Goal: Information Seeking & Learning: Find specific fact

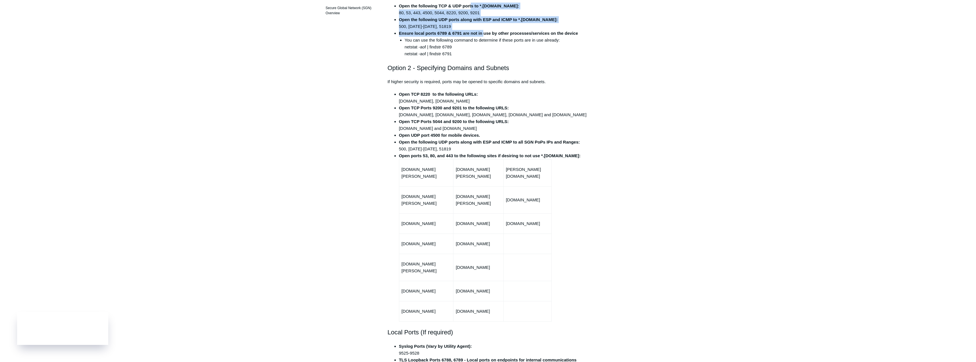
scroll to position [171, 0]
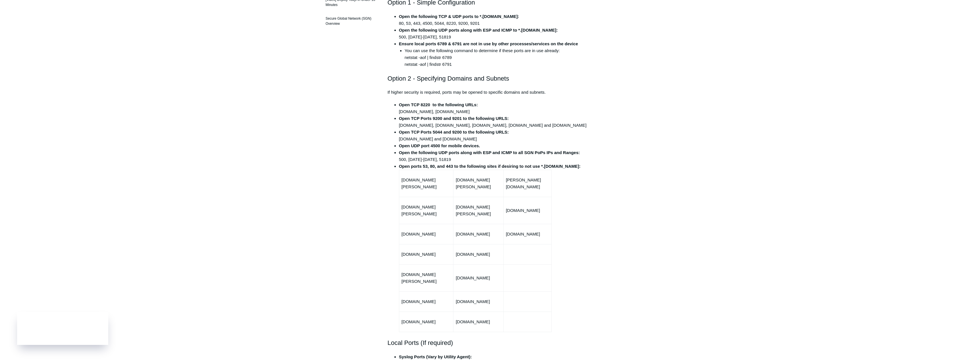
click at [413, 140] on li "Open TCP Ports 5044 and 9200 to the following URLS: [DOMAIN_NAME] and [DOMAIN_N…" at bounding box center [494, 136] width 190 height 14
drag, startPoint x: 401, startPoint y: 139, endPoint x: 492, endPoint y: 136, distance: 90.4
click at [492, 136] on li "Open TCP Ports 5044 and 9200 to the following URLS: [DOMAIN_NAME] and [DOMAIN_N…" at bounding box center [494, 136] width 190 height 14
drag, startPoint x: 402, startPoint y: 184, endPoint x: 442, endPoint y: 191, distance: 41.1
click at [442, 191] on td "[DOMAIN_NAME][PERSON_NAME]" at bounding box center [426, 183] width 54 height 27
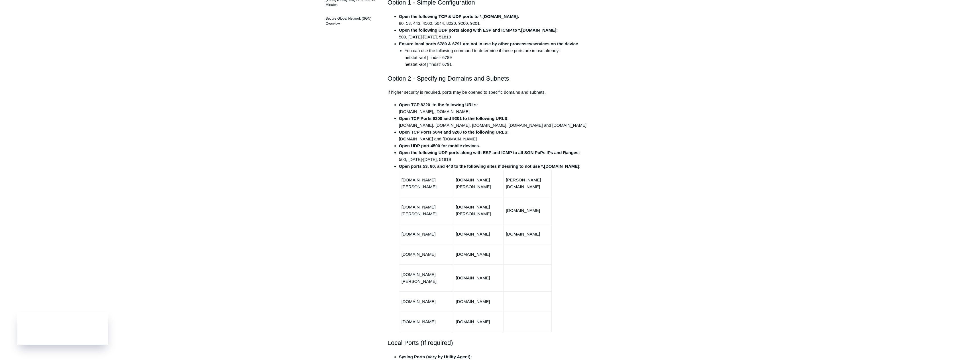
copy td "[DOMAIN_NAME][PERSON_NAME]"
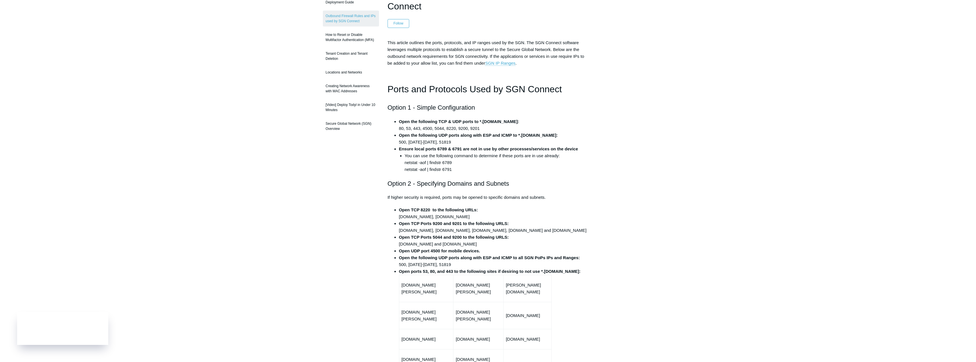
scroll to position [0, 0]
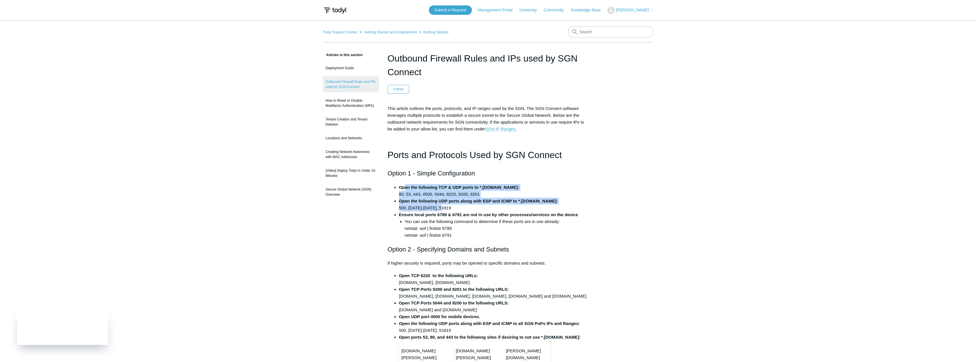
drag, startPoint x: 405, startPoint y: 188, endPoint x: 557, endPoint y: 205, distance: 152.9
click at [557, 205] on ul "Open the following TCP & UDP ports to *.[DOMAIN_NAME]: 80, 53, 443, 4500, 5044,…" at bounding box center [490, 211] width 195 height 55
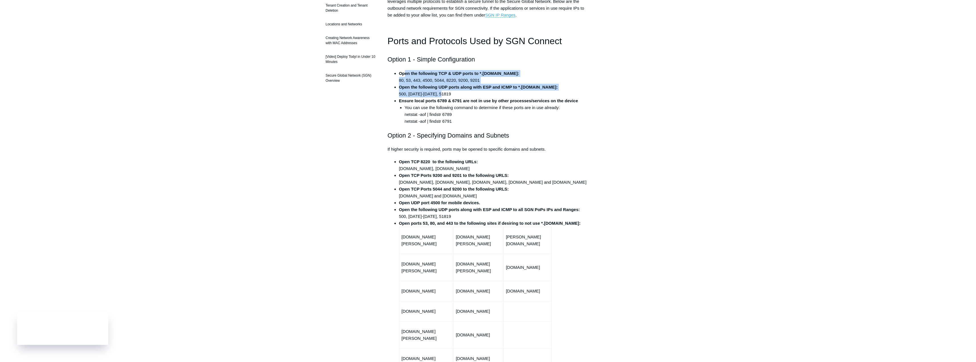
scroll to position [85, 0]
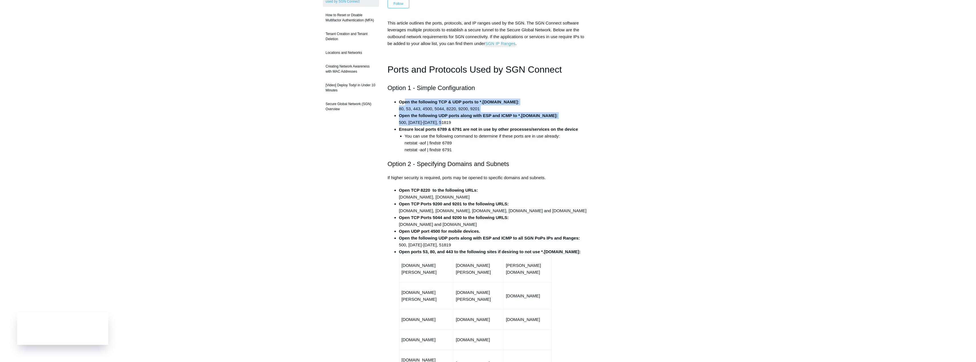
click at [448, 123] on li "Open the following UDP ports along with ESP and ICMP to *.[DOMAIN_NAME]: 500, […" at bounding box center [494, 119] width 190 height 14
drag, startPoint x: 421, startPoint y: 101, endPoint x: 551, endPoint y: 134, distance: 134.1
click at [551, 134] on ul "Open the following TCP & UDP ports to *.[DOMAIN_NAME]: 80, 53, 443, 4500, 5044,…" at bounding box center [490, 126] width 195 height 55
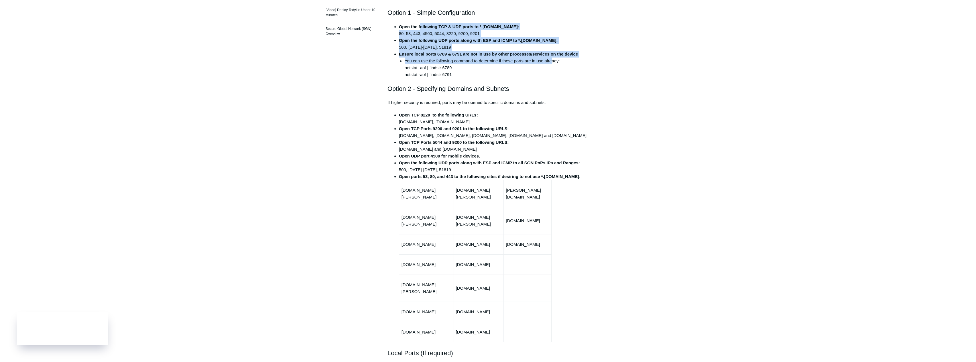
scroll to position [171, 0]
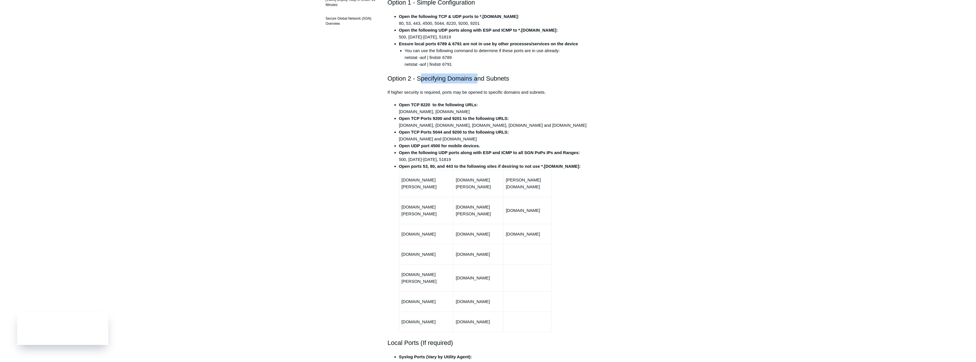
drag, startPoint x: 453, startPoint y: 72, endPoint x: 478, endPoint y: 72, distance: 25.1
drag, startPoint x: 397, startPoint y: 110, endPoint x: 483, endPoint y: 113, distance: 86.1
click at [483, 113] on ul "Open TCP 8220 to the following URLs: [DOMAIN_NAME], [DOMAIN_NAME] Open TCP Port…" at bounding box center [490, 216] width 195 height 231
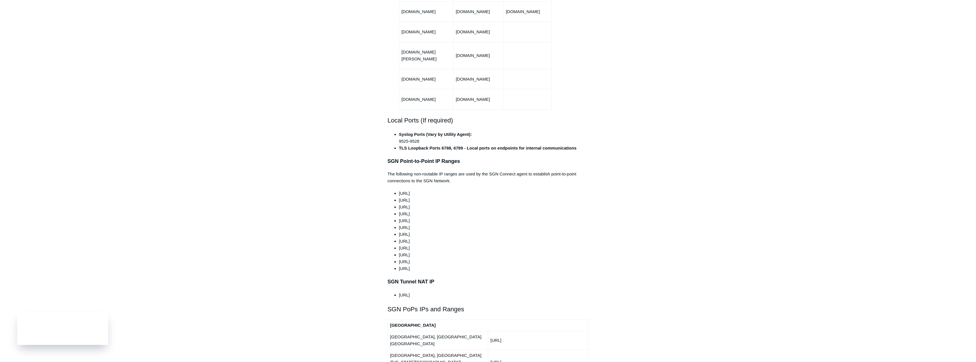
scroll to position [399, 0]
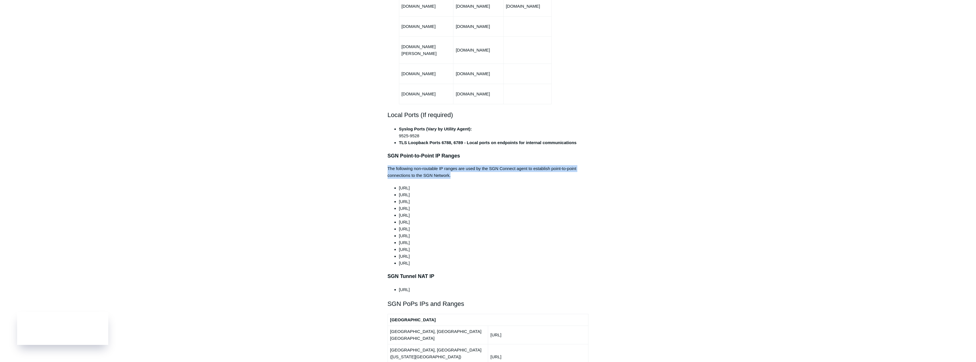
drag, startPoint x: 387, startPoint y: 156, endPoint x: 508, endPoint y: 163, distance: 121.3
drag, startPoint x: 408, startPoint y: 214, endPoint x: 423, endPoint y: 214, distance: 14.8
click at [410, 227] on span "[URL]" at bounding box center [404, 229] width 11 height 5
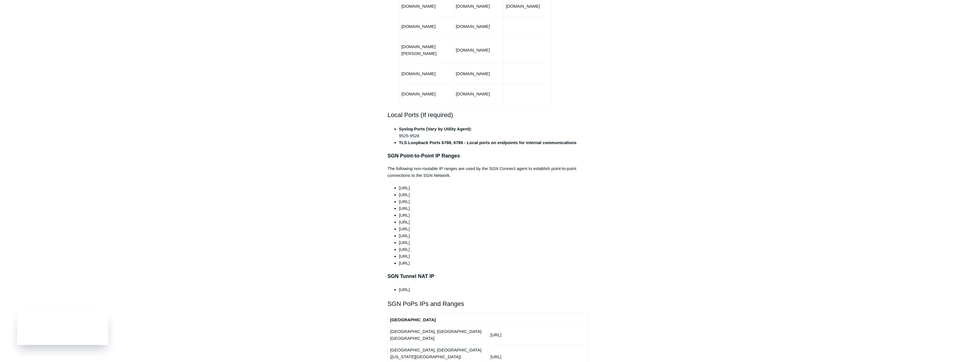
click at [424, 226] on li "[URL]" at bounding box center [494, 229] width 190 height 7
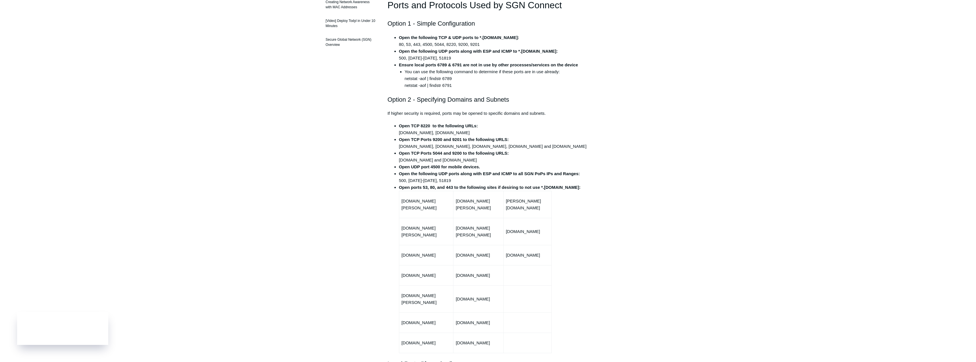
scroll to position [142, 0]
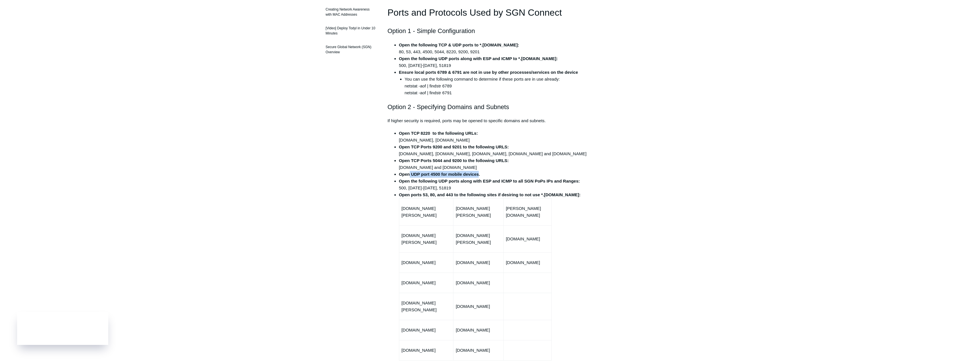
drag, startPoint x: 409, startPoint y: 174, endPoint x: 478, endPoint y: 172, distance: 68.7
click at [478, 172] on strong "Open UDP port 4500 for mobile devices." at bounding box center [439, 174] width 81 height 5
drag, startPoint x: 435, startPoint y: 160, endPoint x: 489, endPoint y: 168, distance: 54.0
click at [489, 168] on li "Open TCP Ports 5044 and 9200 to the following URLS: [DOMAIN_NAME] and [DOMAIN_N…" at bounding box center [494, 164] width 190 height 14
drag, startPoint x: 407, startPoint y: 181, endPoint x: 547, endPoint y: 186, distance: 140.6
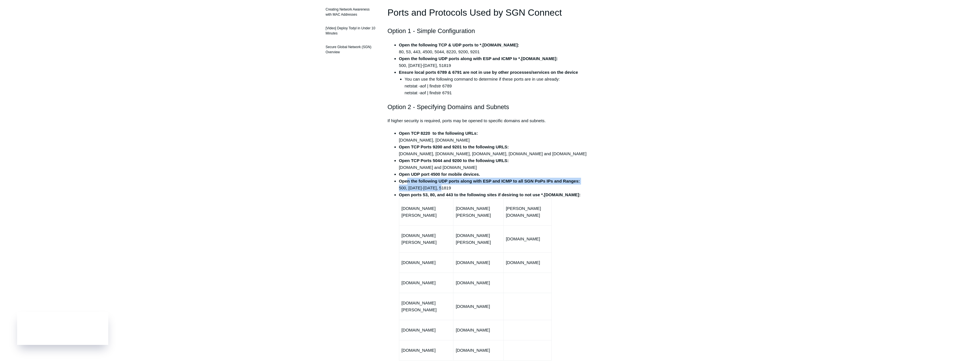
click at [547, 186] on li "Open the following UDP ports along with ESP and ICMP to all SGN PoPs IPs and Ra…" at bounding box center [494, 185] width 190 height 14
click at [401, 180] on strong "Open the following UDP ports along with ESP and ICMP to all SGN PoPs IPs and Ra…" at bounding box center [489, 181] width 181 height 5
drag, startPoint x: 401, startPoint y: 180, endPoint x: 581, endPoint y: 181, distance: 180.7
click at [581, 181] on li "Open the following UDP ports along with ESP and ICMP to all SGN PoPs IPs and Ra…" at bounding box center [494, 185] width 190 height 14
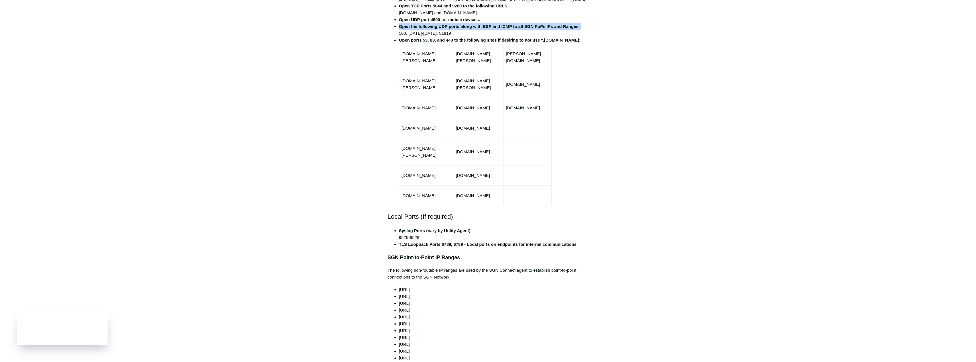
scroll to position [313, 0]
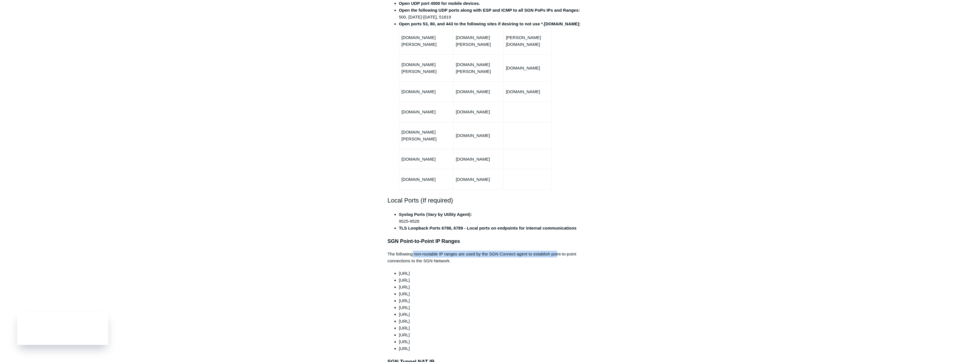
drag, startPoint x: 412, startPoint y: 241, endPoint x: 557, endPoint y: 243, distance: 144.5
click at [557, 251] on p "The following non-routable IP ranges are used by the SGN Connect agent to estab…" at bounding box center [488, 258] width 201 height 14
click at [517, 284] on li "[URL]" at bounding box center [494, 287] width 190 height 7
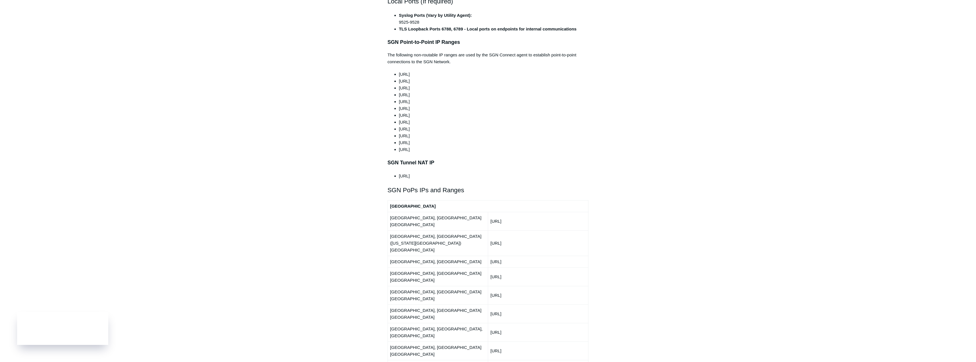
scroll to position [513, 0]
click at [631, 148] on div "Articles in this section Deployment Guide Outbound Firewall Rules and IPs used …" at bounding box center [488, 291] width 331 height 1505
click at [601, 171] on div "Articles in this section Deployment Guide Outbound Firewall Rules and IPs used …" at bounding box center [488, 291] width 331 height 1505
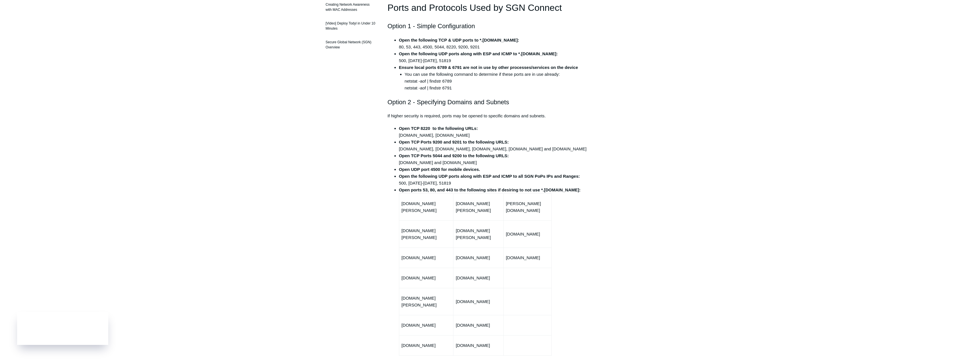
scroll to position [142, 0]
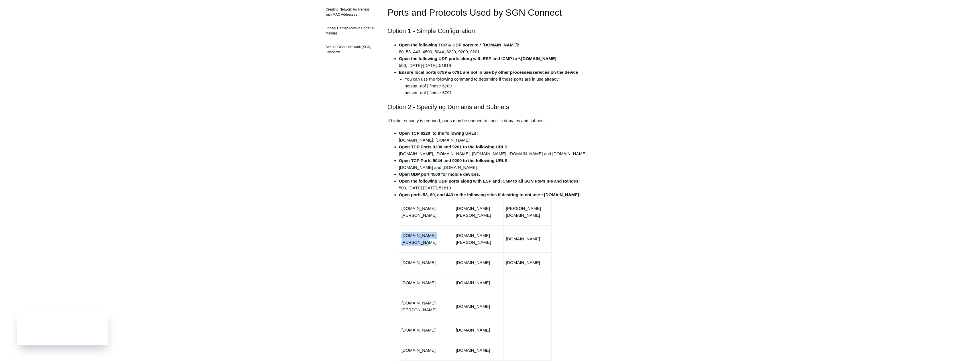
drag, startPoint x: 401, startPoint y: 236, endPoint x: 448, endPoint y: 236, distance: 47.3
click at [448, 236] on td "[DOMAIN_NAME][PERSON_NAME]" at bounding box center [426, 238] width 54 height 27
copy p "[DOMAIN_NAME][PERSON_NAME]"
drag, startPoint x: 426, startPoint y: 256, endPoint x: 399, endPoint y: 257, distance: 27.1
click at [399, 257] on td "[DOMAIN_NAME]" at bounding box center [426, 262] width 54 height 20
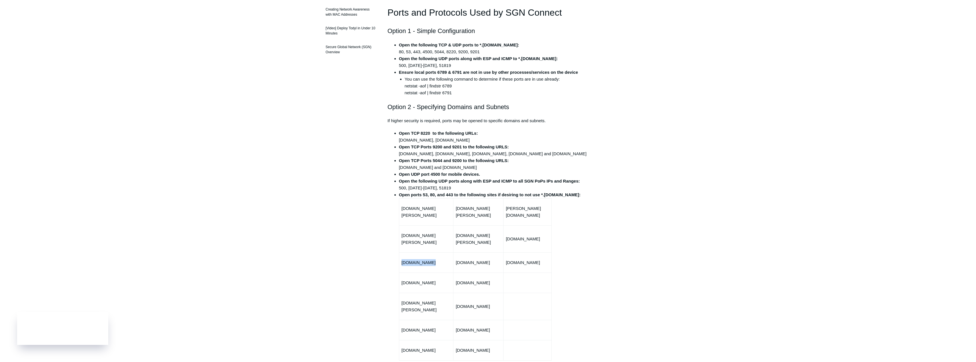
copy p "[DOMAIN_NAME]"
drag, startPoint x: 434, startPoint y: 276, endPoint x: 399, endPoint y: 276, distance: 34.8
click at [399, 276] on td "[DOMAIN_NAME]" at bounding box center [426, 283] width 54 height 20
copy p "[DOMAIN_NAME]"
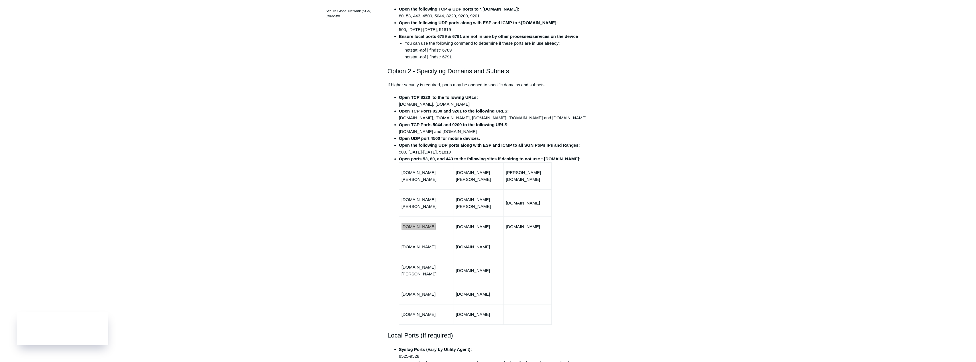
scroll to position [199, 0]
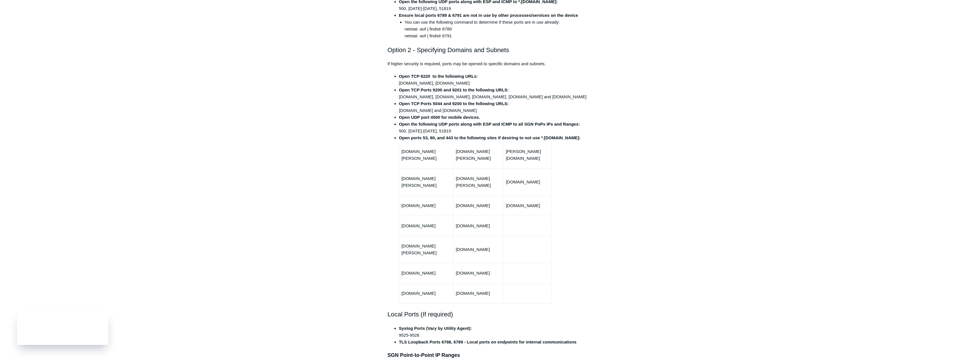
click at [426, 243] on p "[DOMAIN_NAME][PERSON_NAME]" at bounding box center [427, 250] width 50 height 14
copy tr "[DOMAIN_NAME][PERSON_NAME]"
click at [408, 270] on p "[DOMAIN_NAME]" at bounding box center [427, 273] width 50 height 7
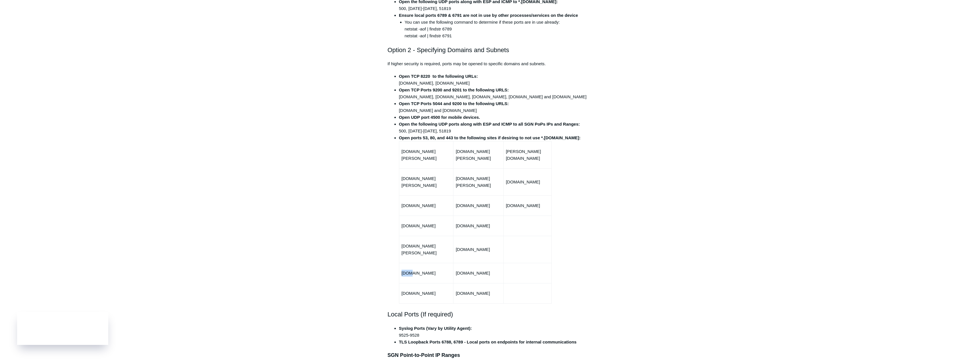
click at [408, 270] on p "[DOMAIN_NAME]" at bounding box center [427, 273] width 50 height 7
copy tr "[DOMAIN_NAME]"
click at [423, 290] on p "[DOMAIN_NAME]" at bounding box center [427, 293] width 50 height 7
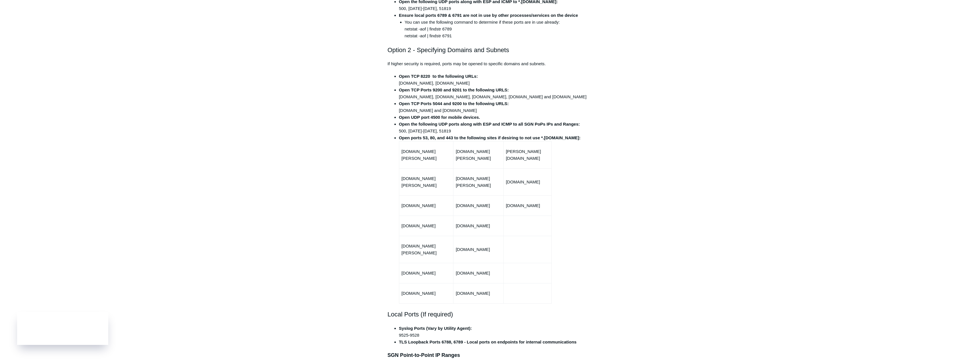
click at [423, 290] on p "[DOMAIN_NAME]" at bounding box center [427, 293] width 50 height 7
copy tr "[DOMAIN_NAME]"
click at [478, 159] on p "[DOMAIN_NAME][PERSON_NAME]" at bounding box center [478, 155] width 45 height 14
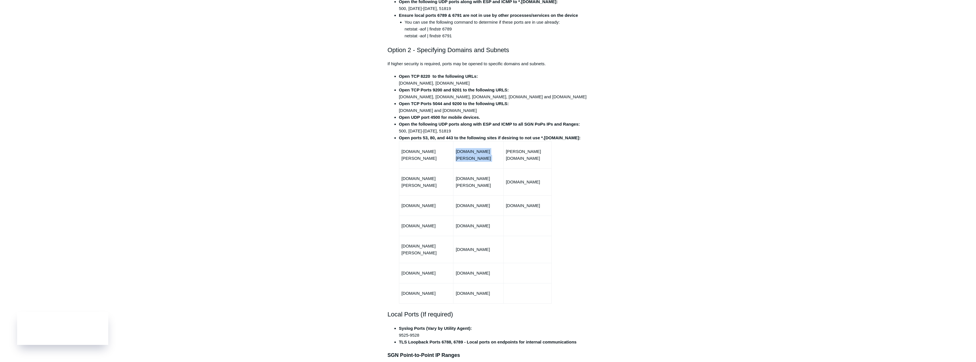
click at [478, 159] on p "[DOMAIN_NAME][PERSON_NAME]" at bounding box center [478, 155] width 45 height 14
copy tr "[DOMAIN_NAME][PERSON_NAME]"
click at [480, 181] on p "[DOMAIN_NAME][PERSON_NAME]" at bounding box center [478, 182] width 45 height 14
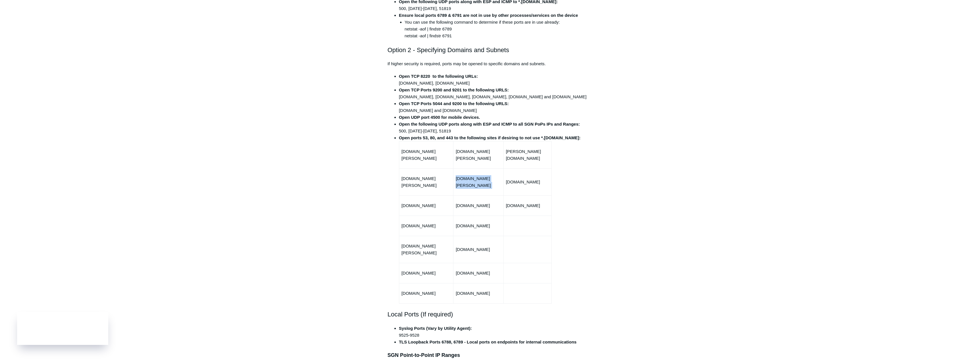
copy tr "[DOMAIN_NAME][PERSON_NAME]"
click at [476, 202] on p "[DOMAIN_NAME]" at bounding box center [478, 205] width 45 height 7
copy tr "[DOMAIN_NAME]"
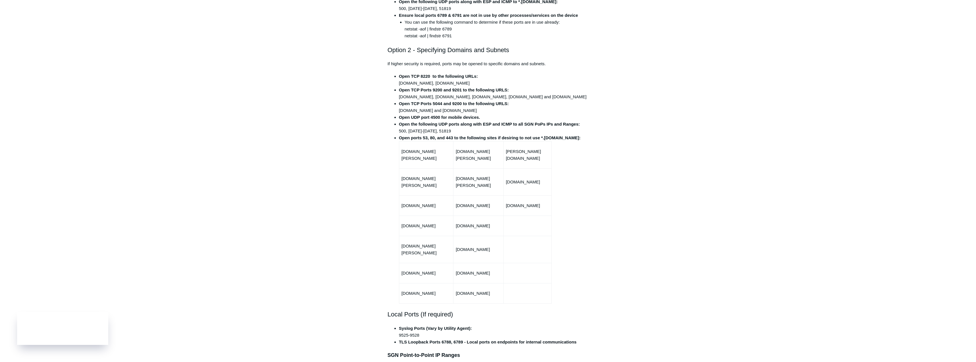
click at [475, 223] on p "[DOMAIN_NAME]" at bounding box center [478, 226] width 45 height 7
click at [466, 246] on p "[DOMAIN_NAME]" at bounding box center [478, 249] width 45 height 7
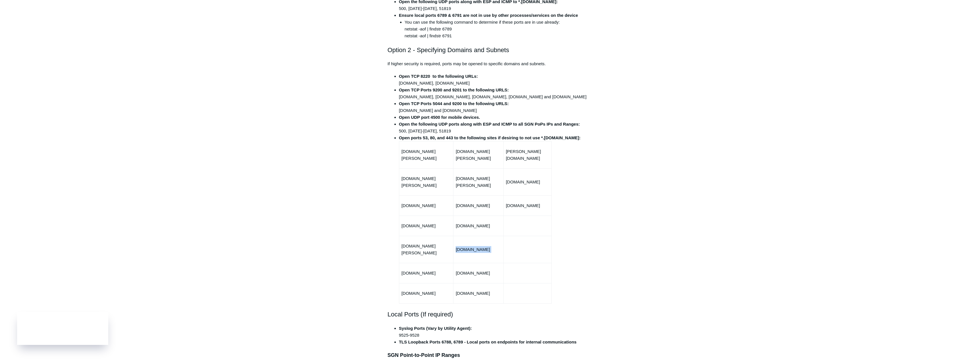
click at [466, 246] on p "[DOMAIN_NAME]" at bounding box center [478, 249] width 45 height 7
click at [469, 270] on p "[DOMAIN_NAME]" at bounding box center [478, 273] width 45 height 7
click at [471, 290] on p "[DOMAIN_NAME]" at bounding box center [478, 293] width 45 height 7
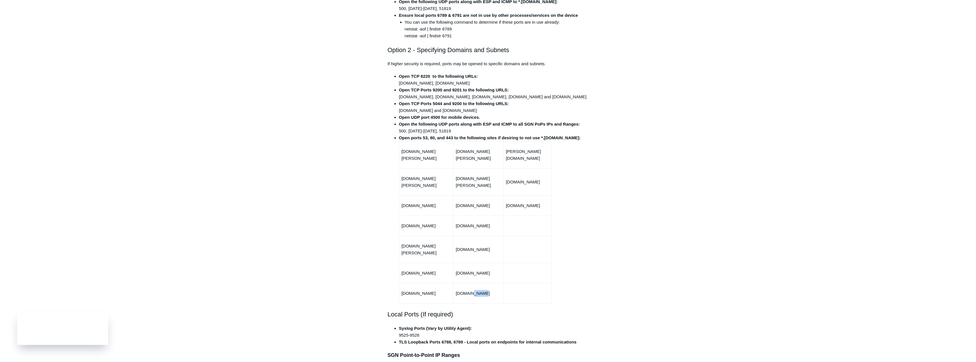
click at [471, 290] on p "[DOMAIN_NAME]" at bounding box center [478, 293] width 45 height 7
click at [533, 159] on p "[PERSON_NAME][DOMAIN_NAME]" at bounding box center [527, 155] width 43 height 14
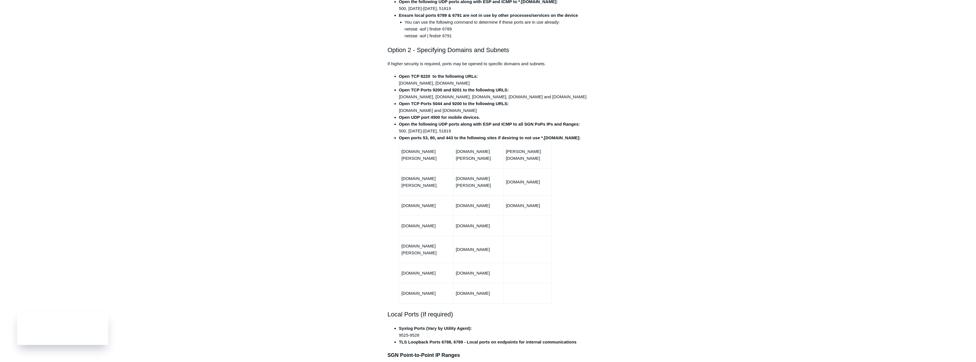
click at [521, 181] on p "[DOMAIN_NAME]" at bounding box center [527, 182] width 43 height 7
click at [520, 202] on p "[DOMAIN_NAME]" at bounding box center [527, 205] width 43 height 7
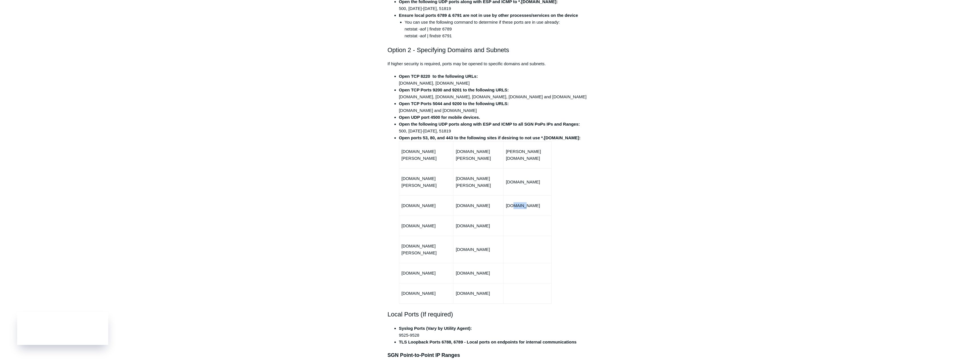
click at [520, 202] on p "[DOMAIN_NAME]" at bounding box center [527, 205] width 43 height 7
click at [523, 179] on p "[DOMAIN_NAME]" at bounding box center [527, 182] width 43 height 7
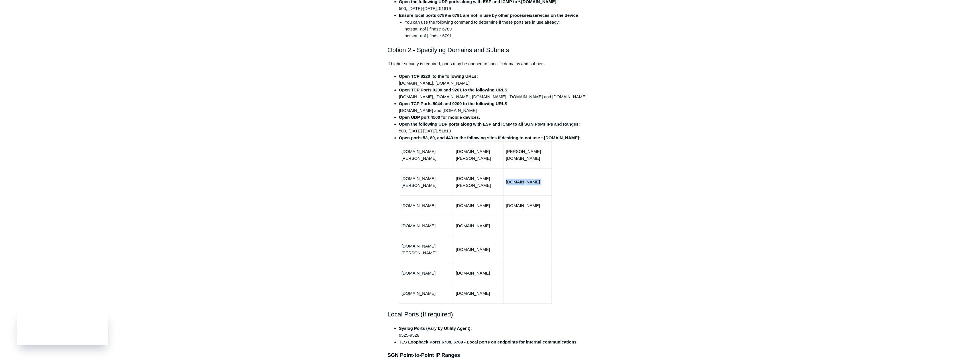
click at [523, 179] on p "[DOMAIN_NAME]" at bounding box center [527, 182] width 43 height 7
click at [520, 202] on p "[DOMAIN_NAME]" at bounding box center [527, 205] width 43 height 7
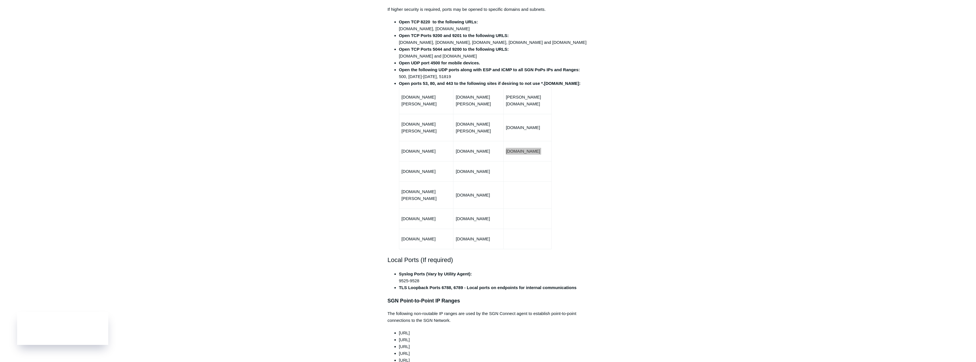
scroll to position [171, 0]
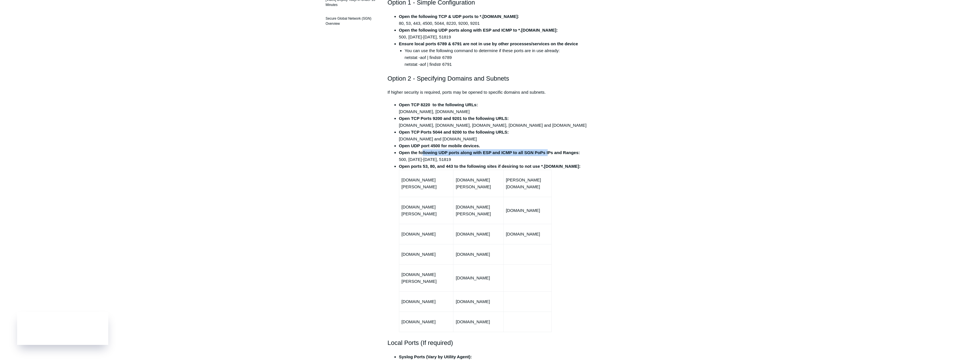
drag, startPoint x: 431, startPoint y: 153, endPoint x: 548, endPoint y: 153, distance: 117.1
click at [548, 153] on strong "Open the following UDP ports along with ESP and ICMP to all SGN PoPs IPs and Ra…" at bounding box center [489, 152] width 181 height 5
click at [422, 206] on p "[DOMAIN_NAME][PERSON_NAME]" at bounding box center [427, 211] width 50 height 14
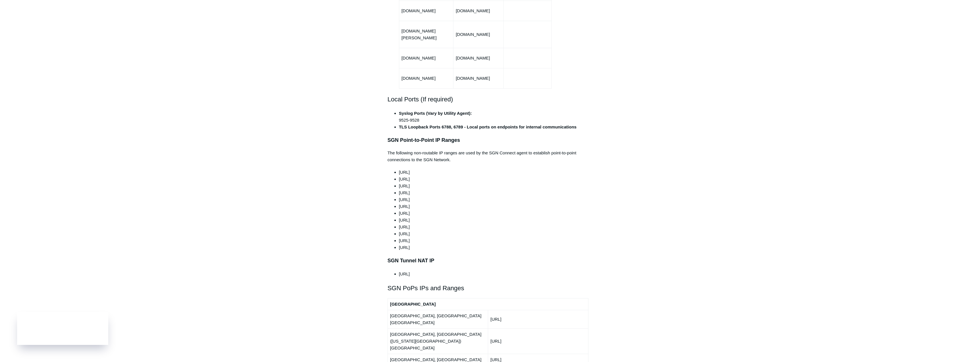
scroll to position [456, 0]
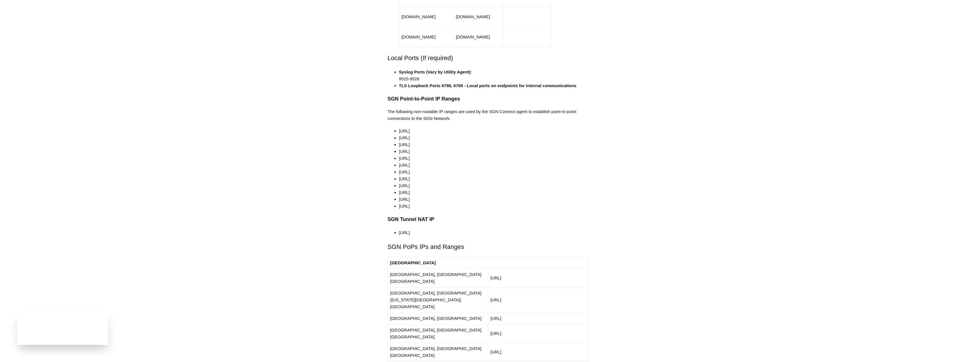
drag, startPoint x: 399, startPoint y: 116, endPoint x: 428, endPoint y: 117, distance: 29.1
click at [428, 128] on li "[URL]" at bounding box center [494, 131] width 190 height 7
drag, startPoint x: 419, startPoint y: 96, endPoint x: 414, endPoint y: 97, distance: 5.8
click at [419, 108] on p "The following non-routable IP ranges are used by the SGN Connect agent to estab…" at bounding box center [488, 115] width 201 height 14
drag, startPoint x: 404, startPoint y: 86, endPoint x: 462, endPoint y: 88, distance: 57.3
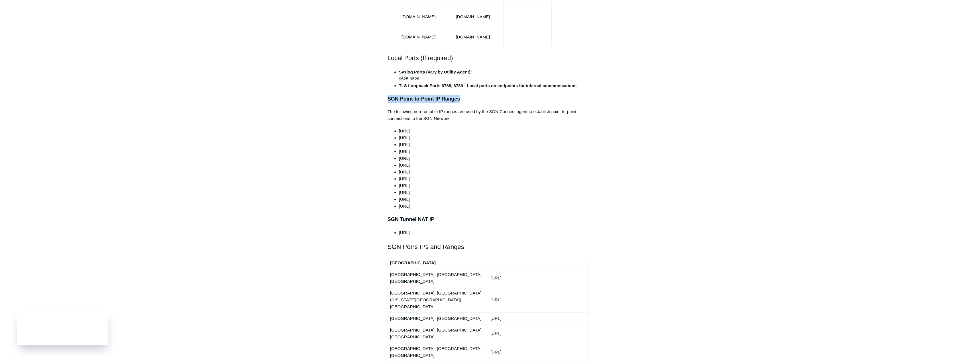
click at [462, 88] on article "Outbound Firewall Rules and IPs used by SGN Connect Follow Not yet followed by …" at bounding box center [488, 348] width 218 height 1505
drag, startPoint x: 400, startPoint y: 123, endPoint x: 429, endPoint y: 125, distance: 29.7
click at [429, 135] on li "[URL]" at bounding box center [494, 138] width 190 height 7
click at [415, 141] on li "[URL]" at bounding box center [494, 144] width 190 height 7
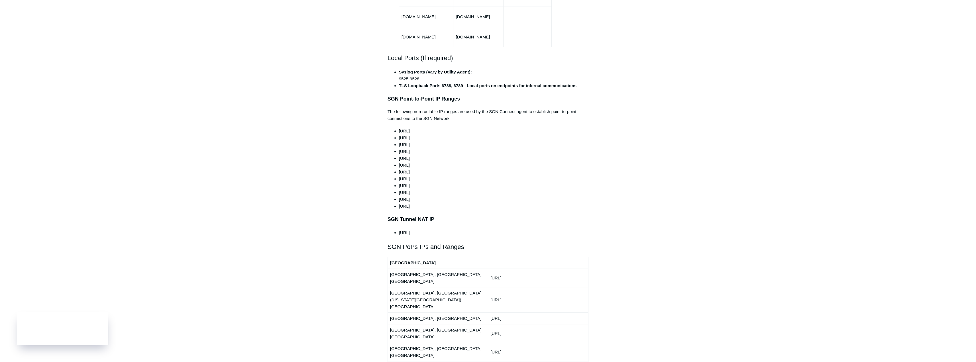
click at [415, 141] on li "[URL]" at bounding box center [494, 144] width 190 height 7
click at [427, 141] on li "[URL]" at bounding box center [494, 144] width 190 height 7
drag, startPoint x: 427, startPoint y: 132, endPoint x: 407, endPoint y: 134, distance: 20.3
click at [407, 141] on li "[URL]" at bounding box center [494, 144] width 190 height 7
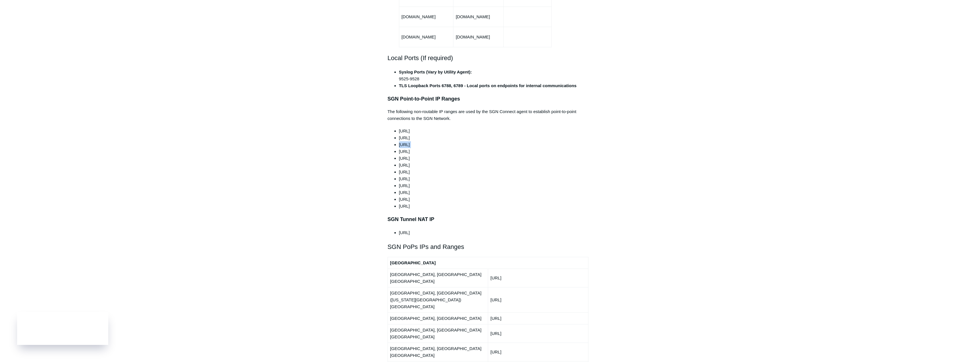
drag, startPoint x: 430, startPoint y: 139, endPoint x: 400, endPoint y: 139, distance: 30.5
click at [400, 148] on li "[URL]" at bounding box center [494, 151] width 190 height 7
drag, startPoint x: 428, startPoint y: 146, endPoint x: 399, endPoint y: 146, distance: 29.4
click at [399, 155] on li "[URL]" at bounding box center [494, 158] width 190 height 7
drag, startPoint x: 435, startPoint y: 152, endPoint x: 400, endPoint y: 152, distance: 35.3
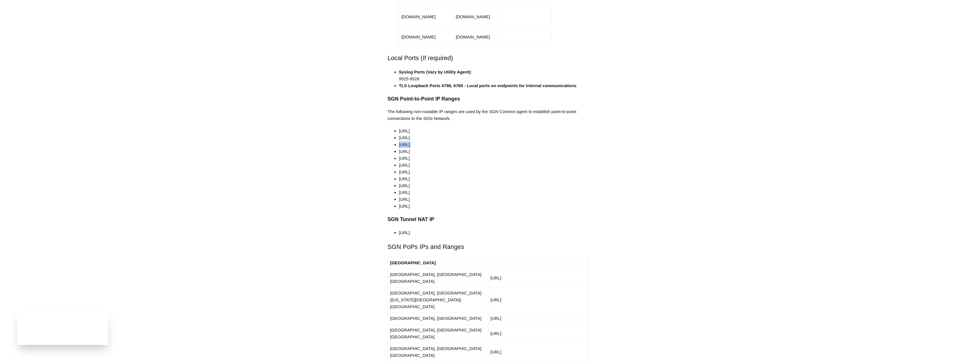
click at [400, 162] on li "[URL]" at bounding box center [494, 165] width 190 height 7
drag, startPoint x: 431, startPoint y: 159, endPoint x: 400, endPoint y: 159, distance: 30.8
click at [400, 169] on li "[URL]" at bounding box center [494, 172] width 190 height 7
drag, startPoint x: 399, startPoint y: 167, endPoint x: 423, endPoint y: 166, distance: 24.8
click at [423, 176] on li "[URL]" at bounding box center [494, 179] width 190 height 7
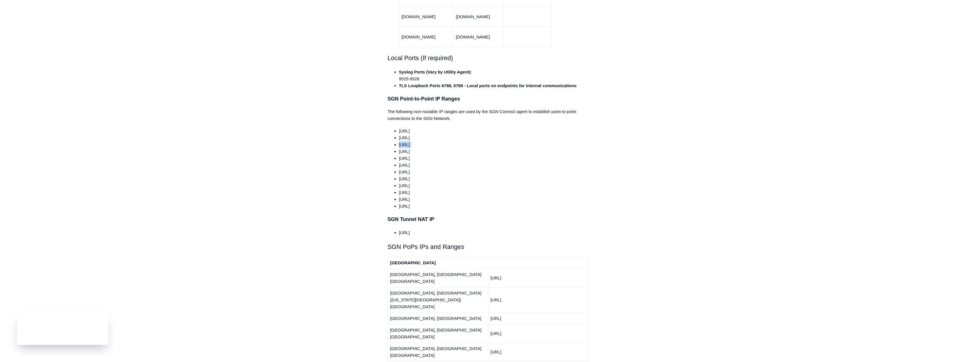
drag, startPoint x: 430, startPoint y: 173, endPoint x: 400, endPoint y: 173, distance: 30.8
click at [400, 182] on li "[URL]" at bounding box center [494, 185] width 190 height 7
drag, startPoint x: 433, startPoint y: 179, endPoint x: 399, endPoint y: 181, distance: 34.0
click at [399, 189] on li "[URL]" at bounding box center [494, 192] width 190 height 7
drag, startPoint x: 432, startPoint y: 188, endPoint x: 399, endPoint y: 188, distance: 33.1
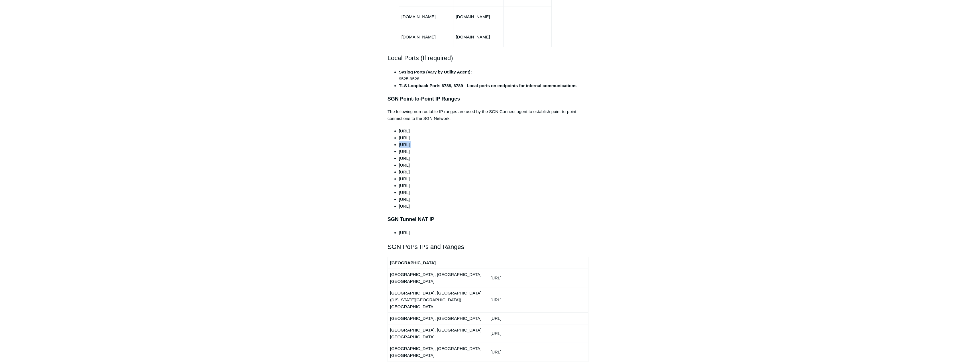
click at [399, 196] on li "[URL]" at bounding box center [494, 199] width 190 height 7
drag, startPoint x: 431, startPoint y: 194, endPoint x: 400, endPoint y: 193, distance: 31.1
click at [400, 203] on li "[URL]" at bounding box center [494, 206] width 190 height 7
